Goal: Transaction & Acquisition: Purchase product/service

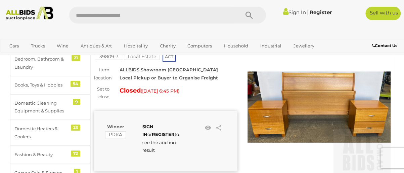
scroll to position [47, 0]
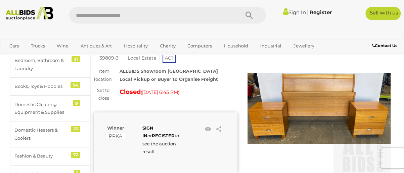
click at [294, 97] on img at bounding box center [319, 108] width 143 height 143
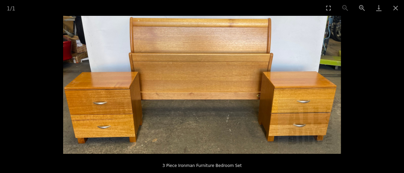
scroll to position [95, 0]
click at [397, 8] on button "Close gallery" at bounding box center [395, 8] width 17 height 16
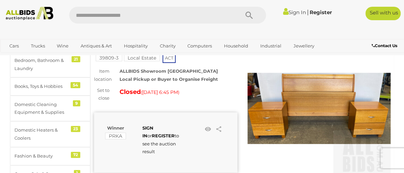
scroll to position [71, 0]
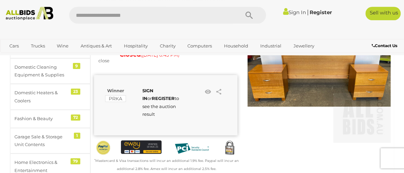
scroll to position [95, 0]
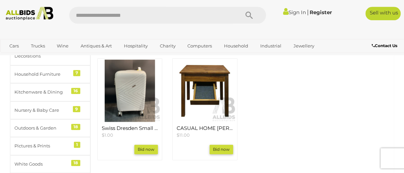
scroll to position [238, 0]
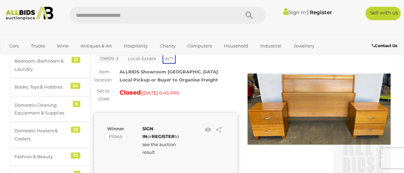
scroll to position [47, 0]
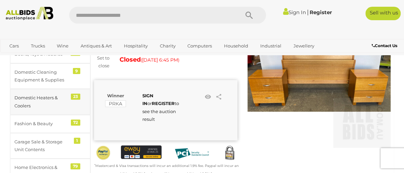
scroll to position [71, 0]
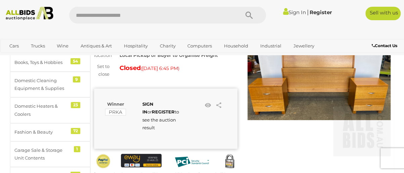
click at [153, 109] on div "SIGN IN or REGISTER to see the auction result" at bounding box center [158, 116] width 43 height 32
click at [152, 112] on strong "REGISTER" at bounding box center [163, 111] width 23 height 5
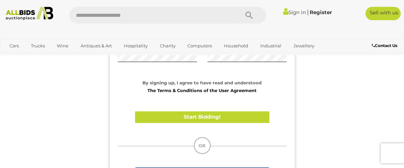
scroll to position [167, 0]
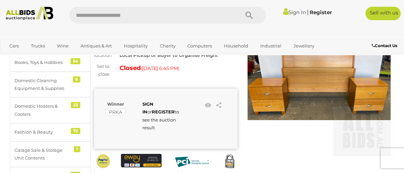
scroll to position [71, 0]
click at [152, 103] on strong "SIGN IN" at bounding box center [147, 107] width 11 height 13
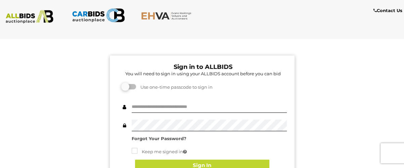
click at [94, 110] on div "Sign in to ALLBIDS You will need to sign in using your ALLBIDS account before y…" at bounding box center [202, 165] width 414 height 250
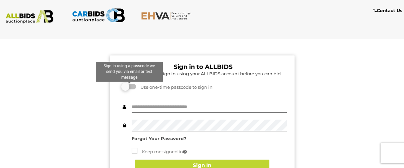
click at [133, 88] on label at bounding box center [129, 86] width 13 height 5
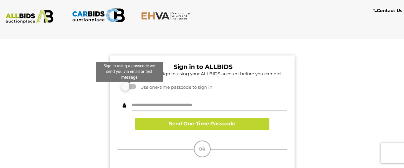
click at [132, 88] on label at bounding box center [129, 86] width 13 height 5
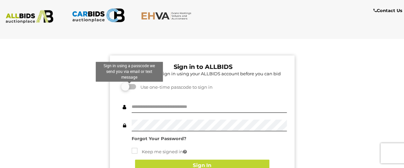
click at [132, 88] on label at bounding box center [129, 86] width 13 height 5
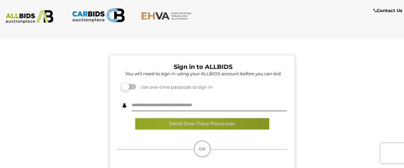
click at [163, 118] on div "Send One-Time Passcode Submit Passcode" at bounding box center [202, 115] width 169 height 42
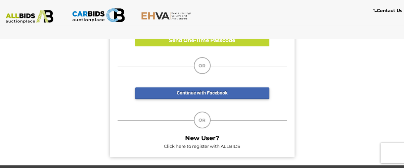
scroll to position [71, 0]
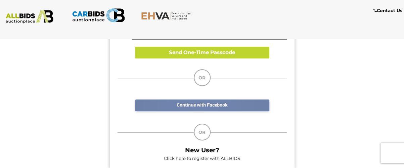
click at [198, 102] on link "Continue with Facebook" at bounding box center [202, 105] width 134 height 12
